Goal: Task Accomplishment & Management: Use online tool/utility

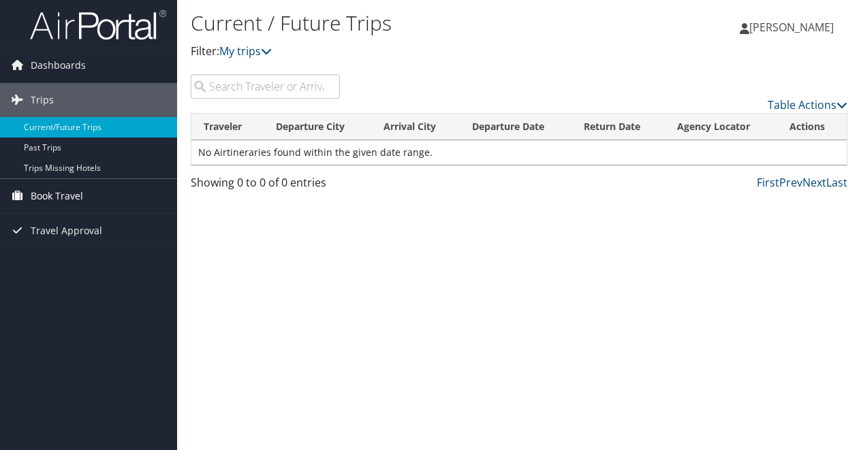
click at [61, 193] on span "Book Travel" at bounding box center [57, 196] width 52 height 34
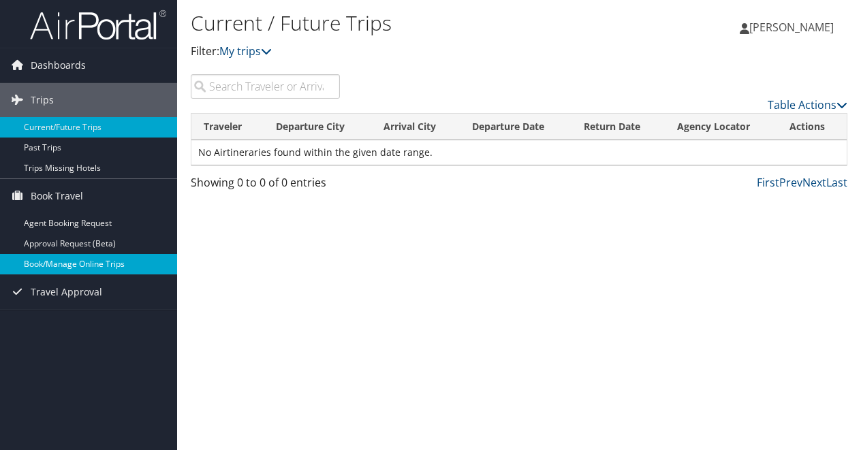
click at [92, 266] on link "Book/Manage Online Trips" at bounding box center [88, 264] width 177 height 20
